Goal: Find contact information: Find contact information

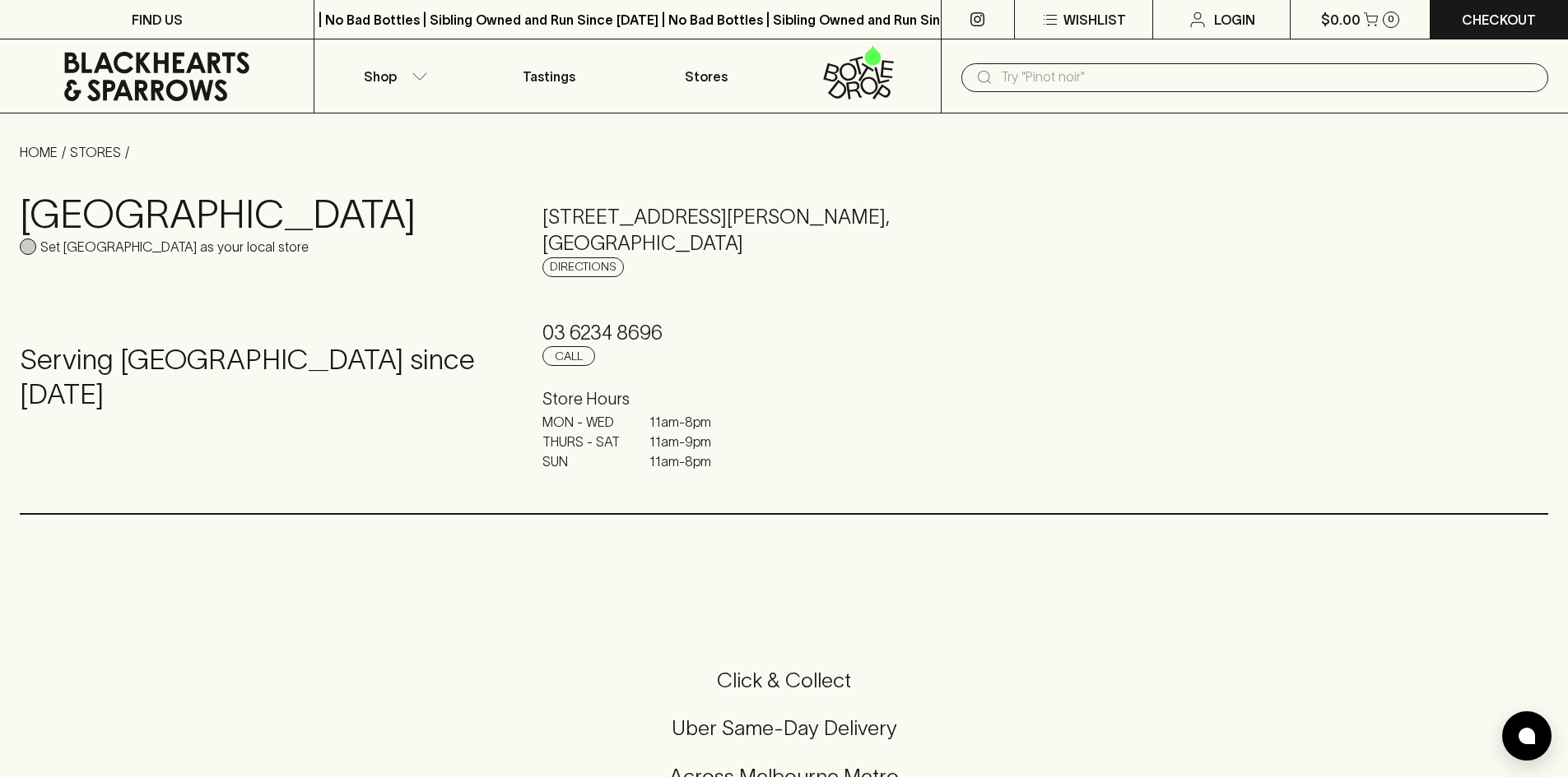
click at [36, 249] on input "Set [GEOGRAPHIC_DATA] as your local store" at bounding box center [27, 247] width 16 height 16
checkbox input "true"
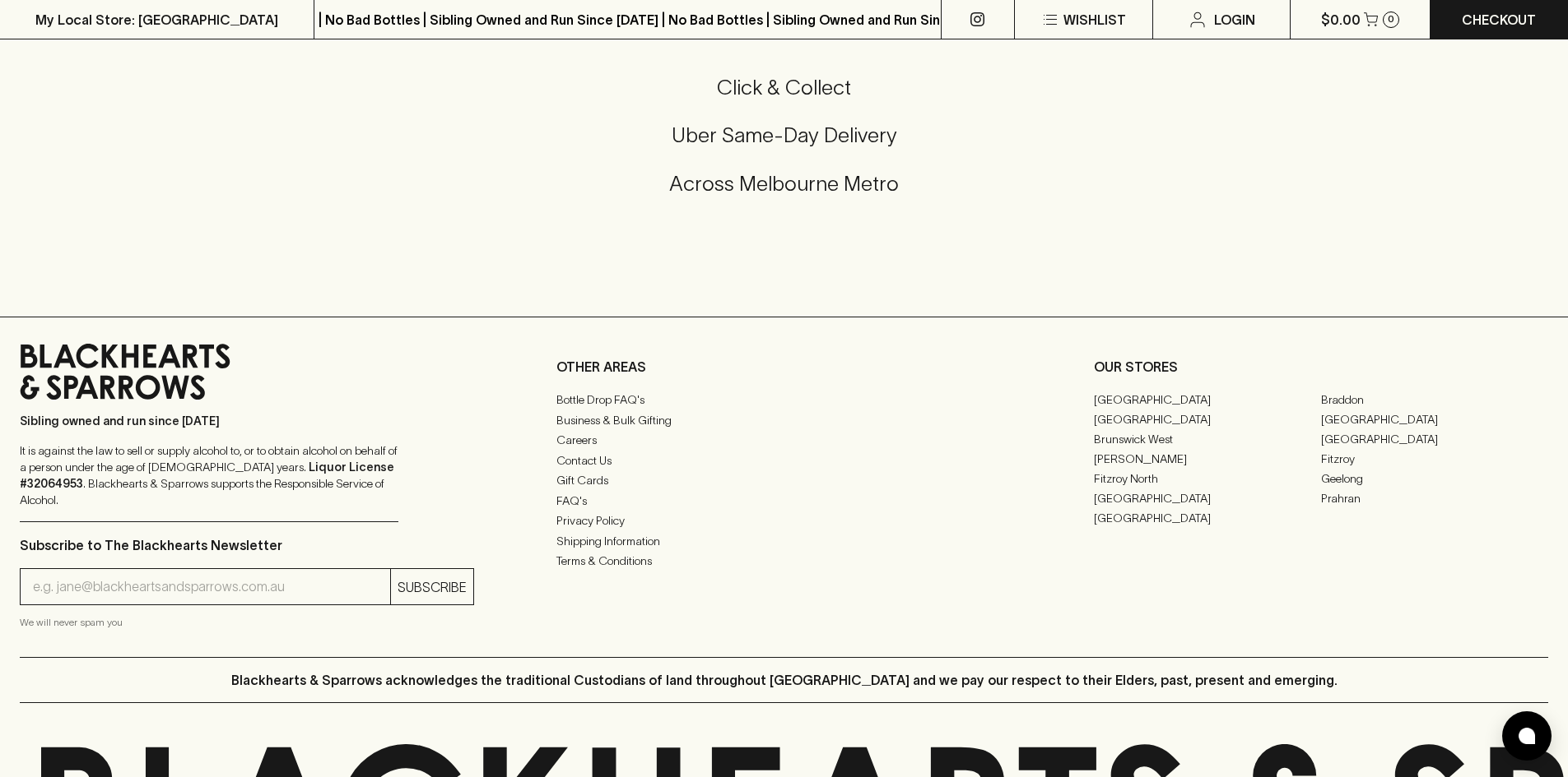
scroll to position [576, 0]
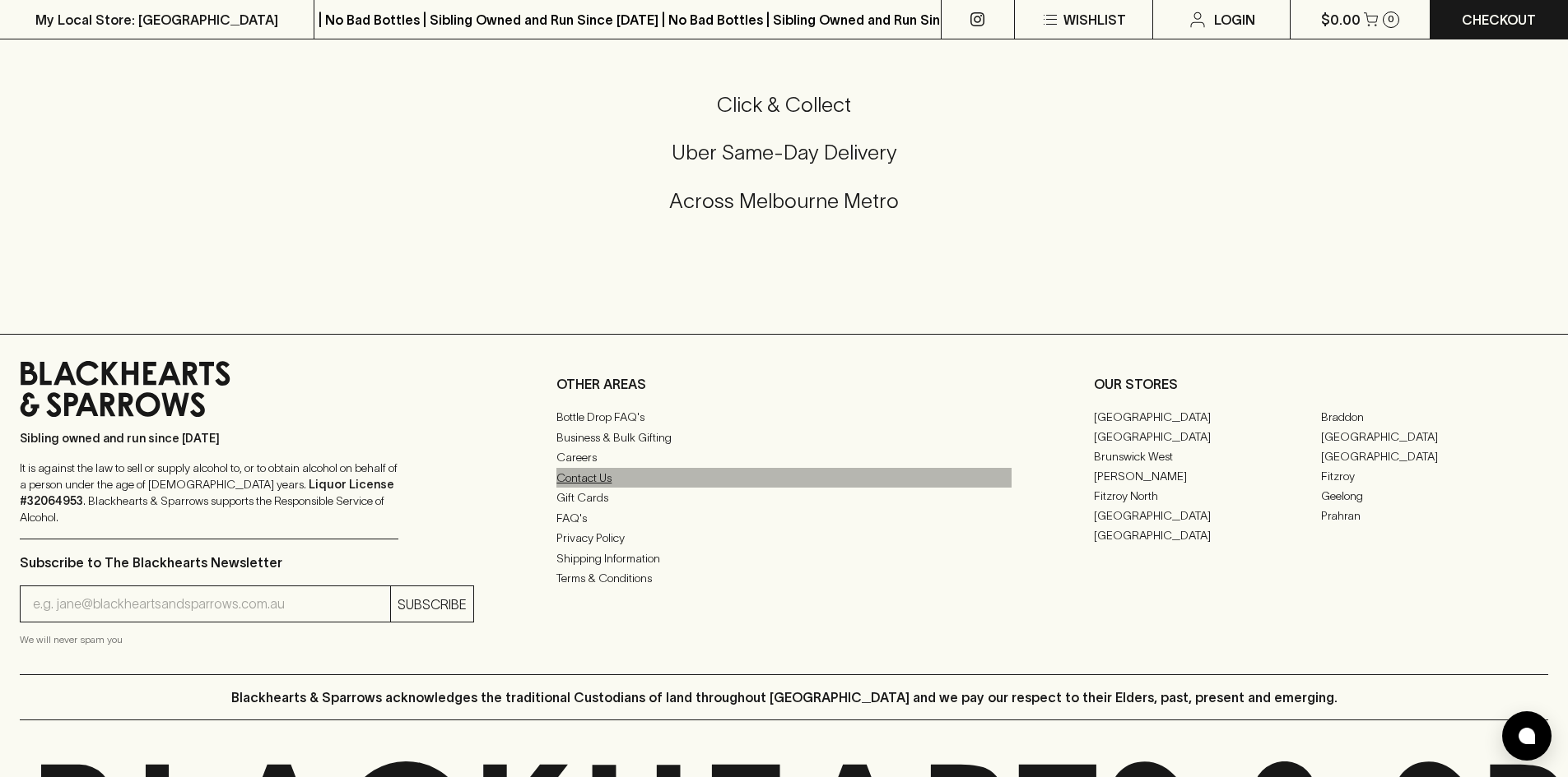
click at [596, 484] on link "Contact Us" at bounding box center [783, 477] width 454 height 19
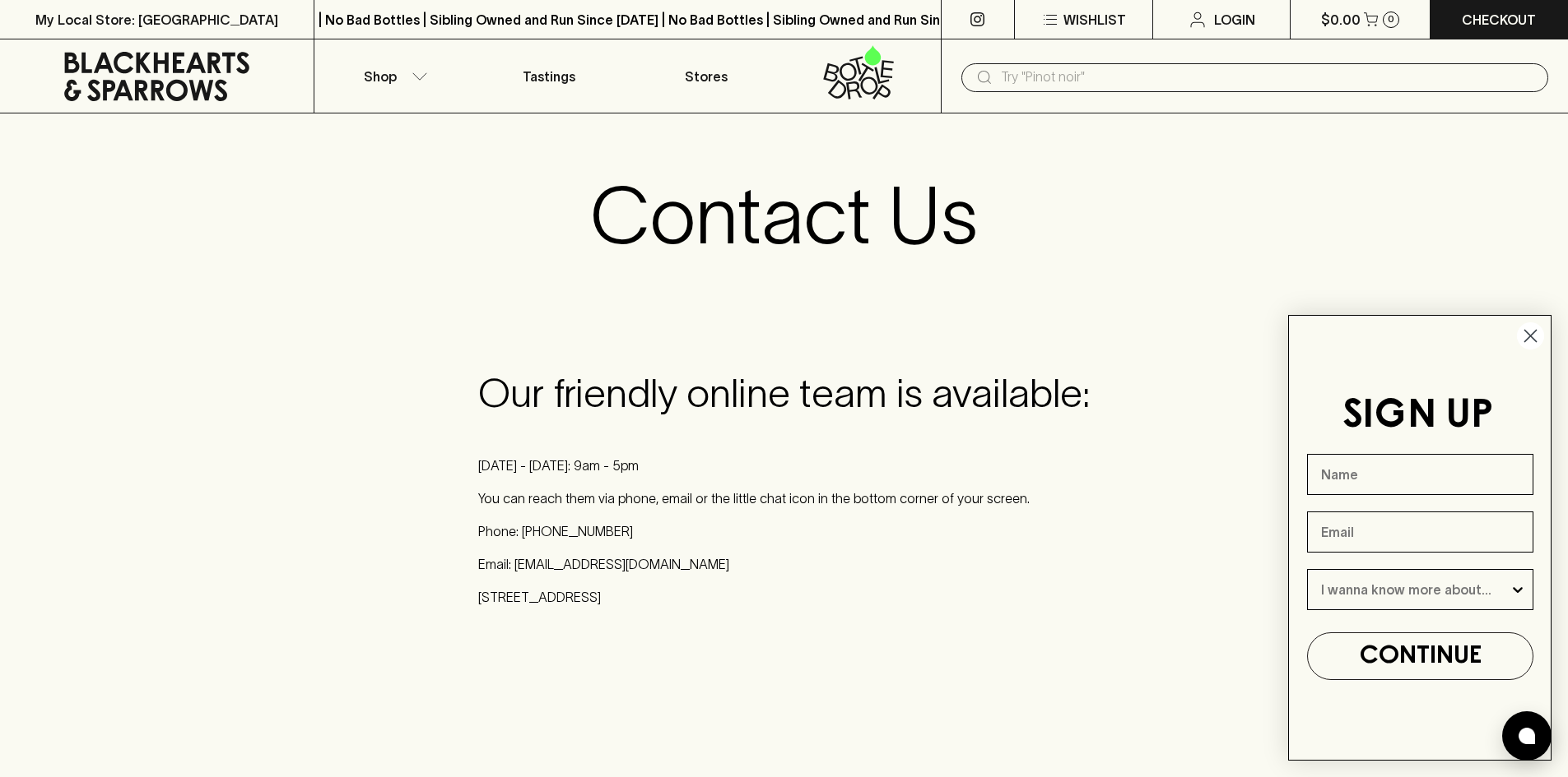
click at [1526, 335] on circle "Close dialog" at bounding box center [1530, 336] width 27 height 27
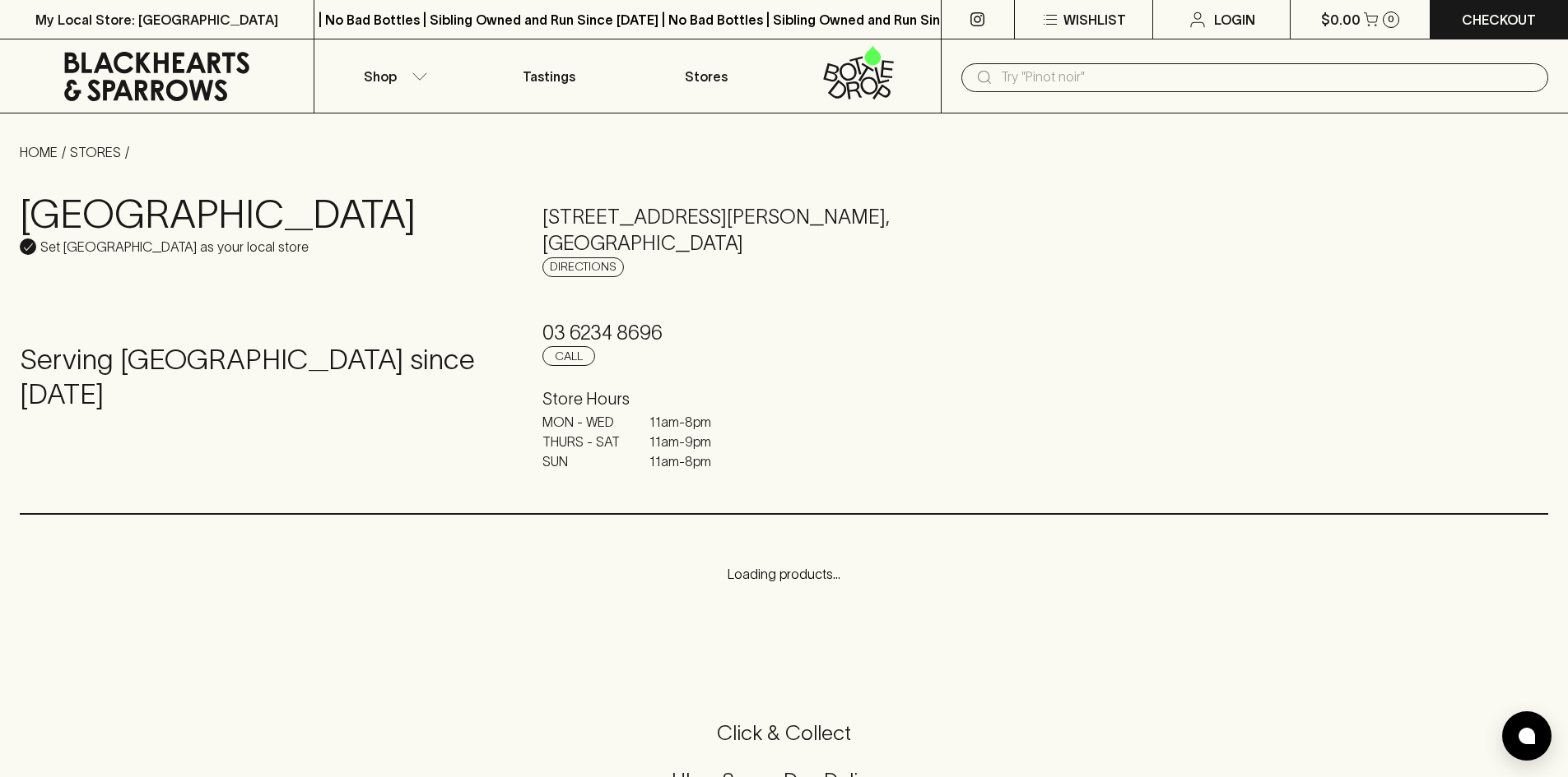
scroll to position [576, 0]
